Goal: Check status: Check status

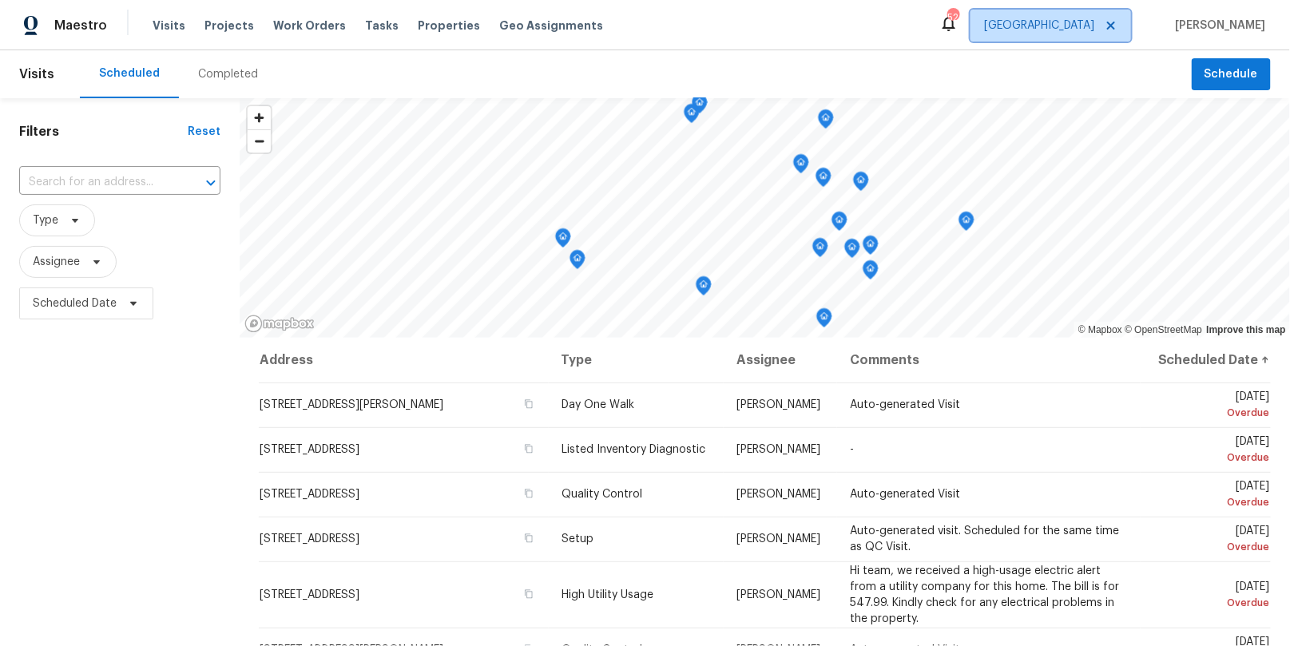
click at [1095, 23] on span "[GEOGRAPHIC_DATA]" at bounding box center [1039, 26] width 110 height 16
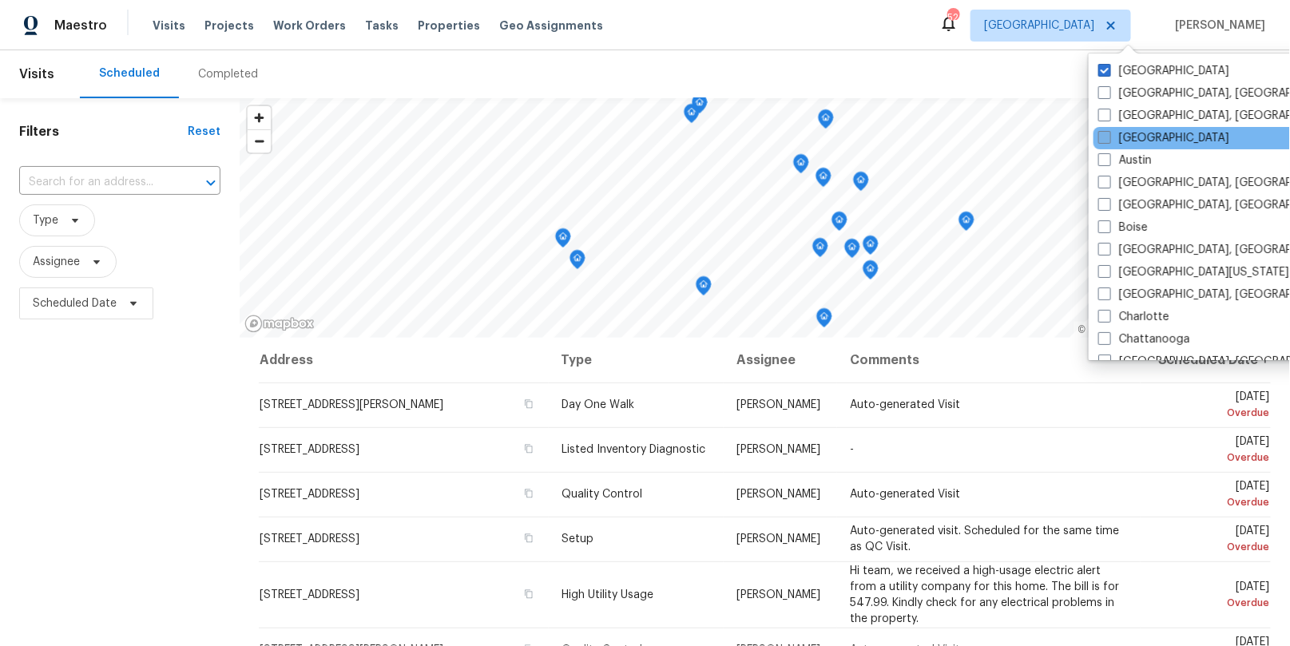
click at [1125, 142] on label "[GEOGRAPHIC_DATA]" at bounding box center [1164, 138] width 131 height 16
click at [1109, 141] on input "[GEOGRAPHIC_DATA]" at bounding box center [1104, 135] width 10 height 10
checkbox input "true"
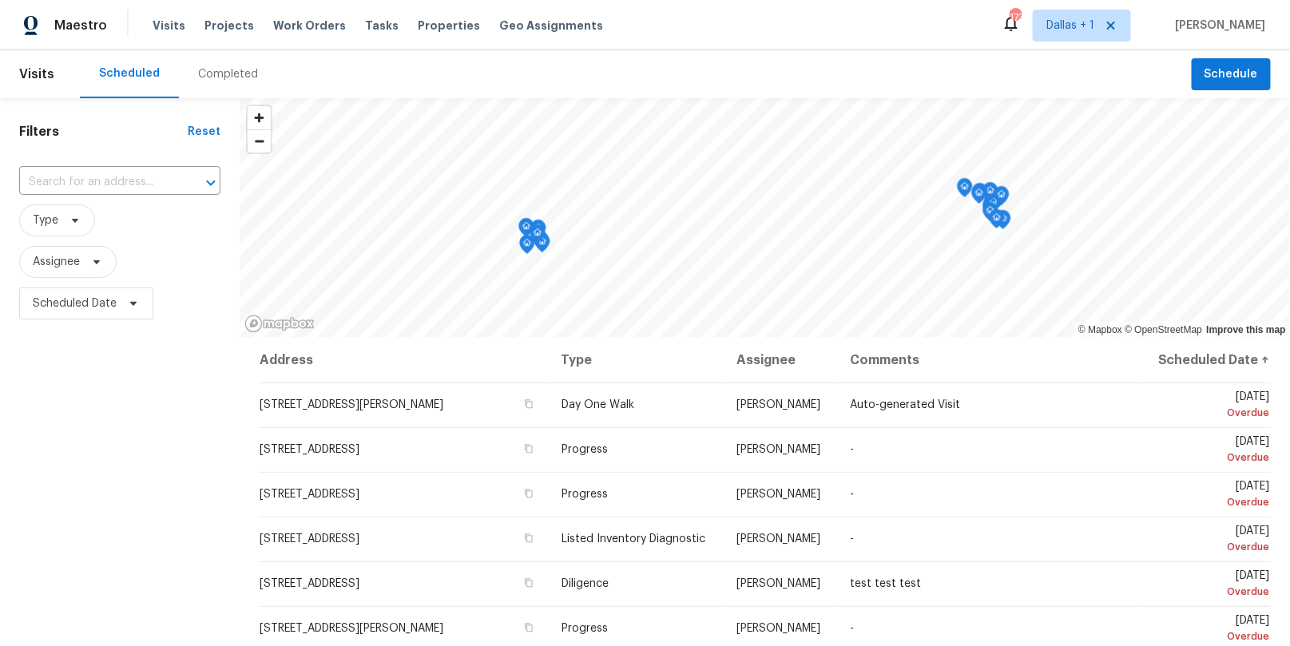
click at [226, 88] on div "Completed" at bounding box center [228, 74] width 98 height 48
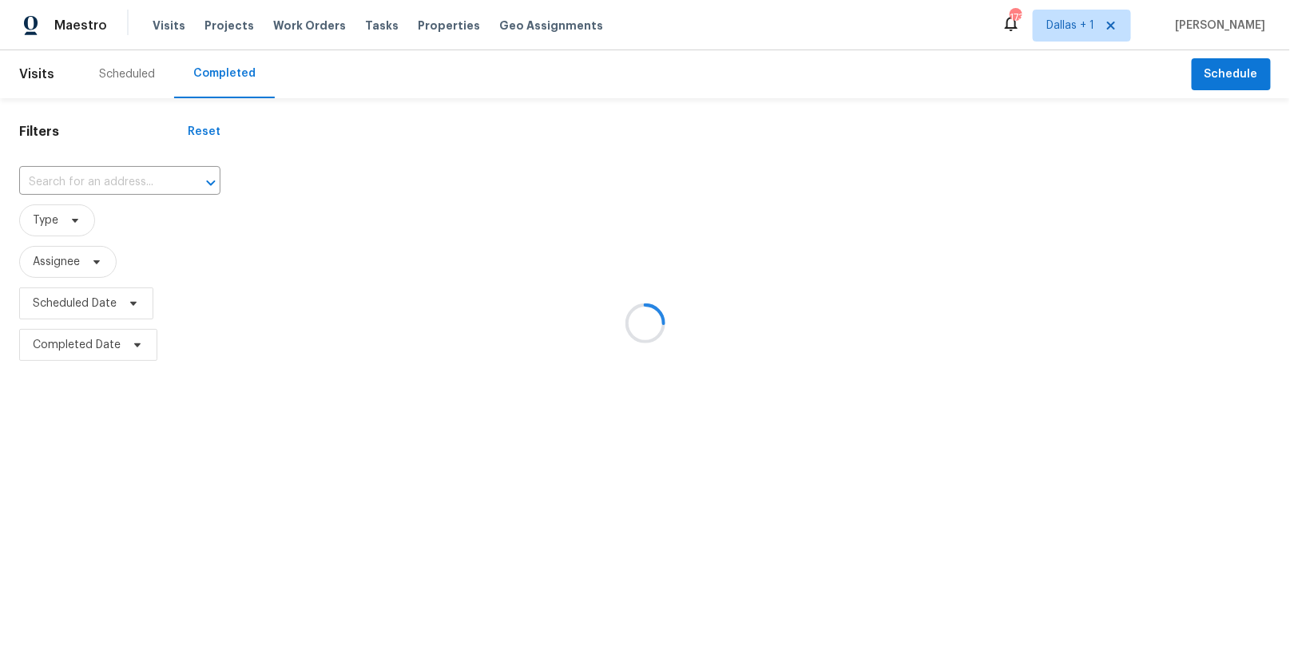
click at [110, 177] on div at bounding box center [645, 323] width 1290 height 646
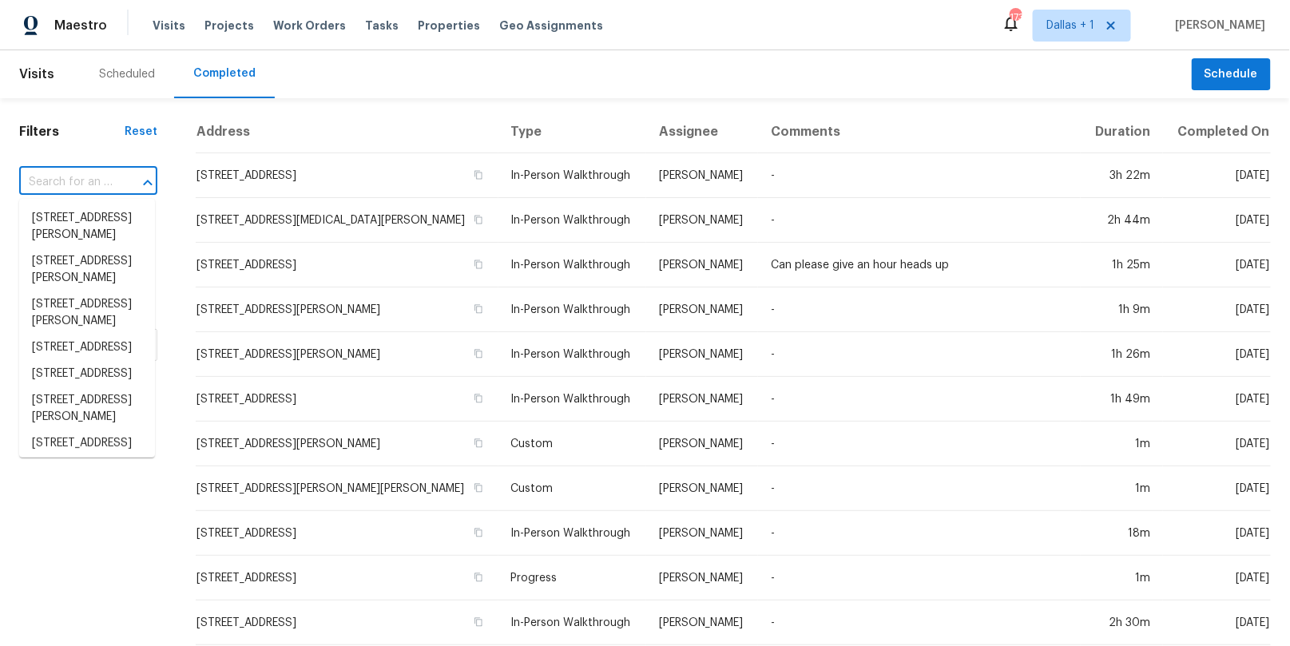
click at [82, 183] on input "text" at bounding box center [65, 182] width 93 height 25
paste input "[STREET_ADDRESS][PERSON_NAME]"
type input "[STREET_ADDRESS][PERSON_NAME]"
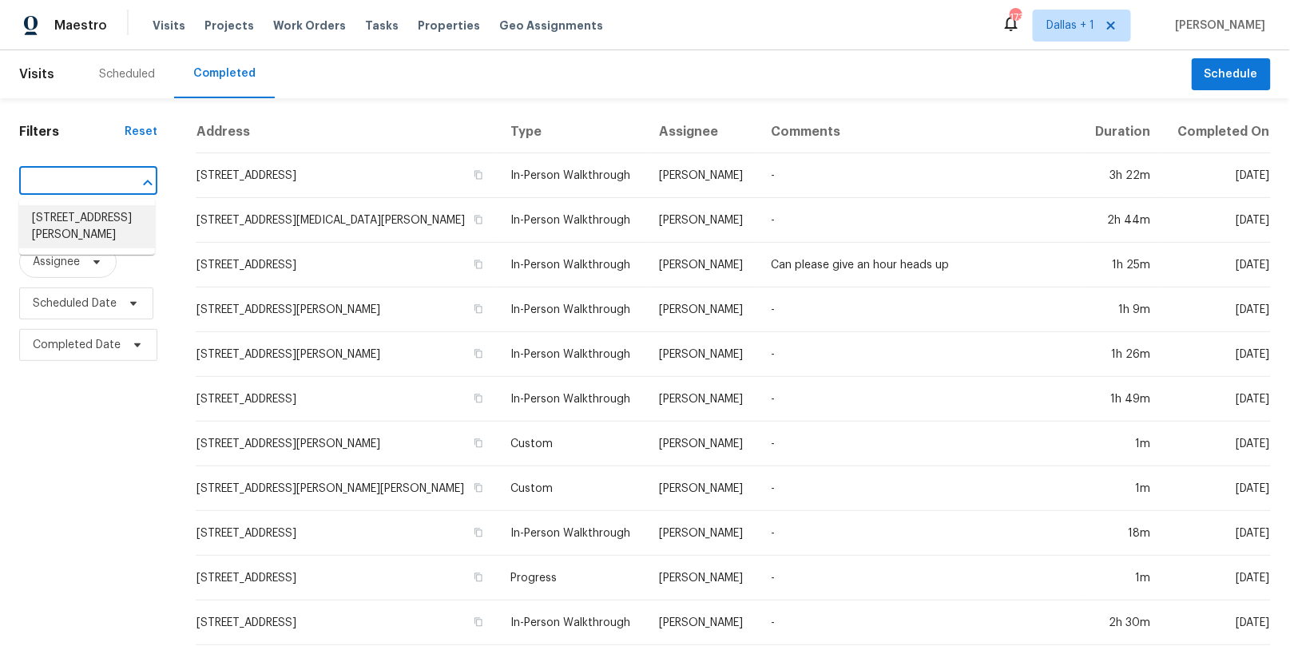
click at [88, 215] on li "[STREET_ADDRESS][PERSON_NAME]" at bounding box center [87, 226] width 136 height 43
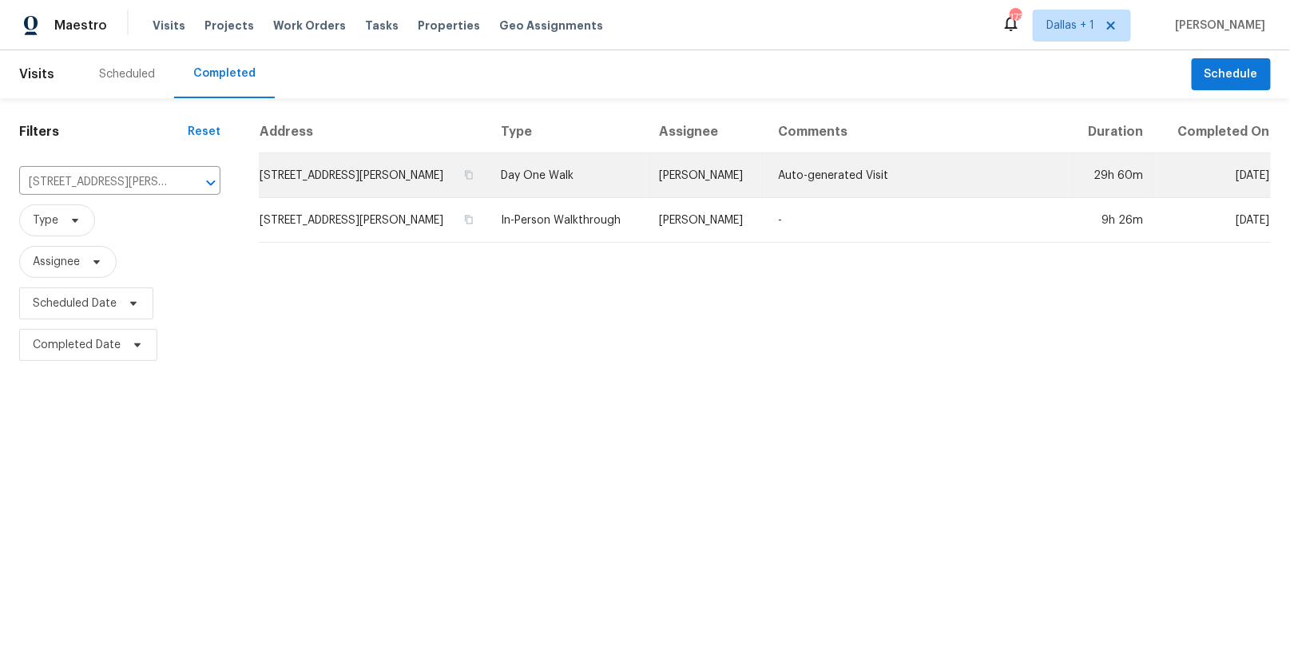
click at [604, 180] on td "Day One Walk" at bounding box center [568, 175] width 158 height 45
